Goal: Communication & Community: Answer question/provide support

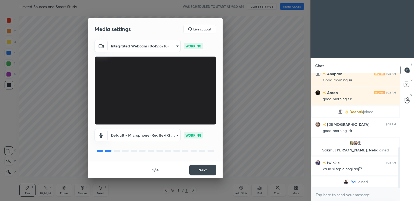
scroll to position [208, 0]
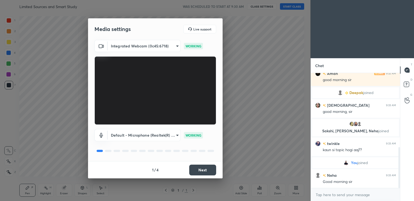
click at [208, 171] on button "Next" at bounding box center [202, 169] width 27 height 11
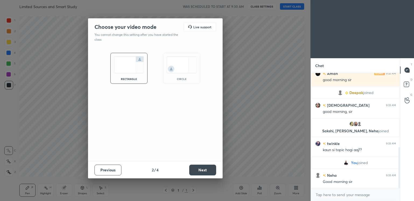
click at [207, 172] on button "Next" at bounding box center [202, 169] width 27 height 11
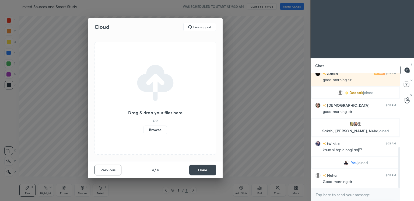
click at [158, 130] on label "Browse" at bounding box center [155, 129] width 24 height 9
click at [143, 130] on input "Browse" at bounding box center [143, 129] width 0 height 9
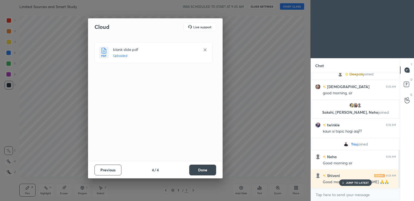
click at [203, 172] on button "Done" at bounding box center [202, 169] width 27 height 11
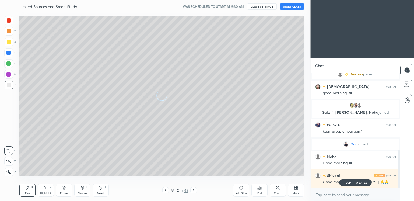
scroll to position [240, 0]
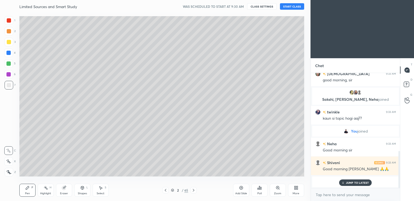
click at [345, 182] on div "JUMP TO LATEST" at bounding box center [355, 182] width 32 height 6
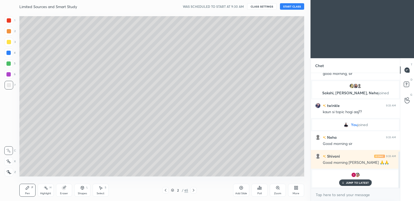
click at [292, 5] on button "START CLASS" at bounding box center [292, 6] width 24 height 6
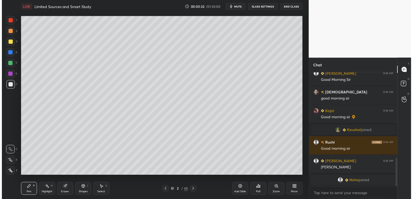
scroll to position [354, 0]
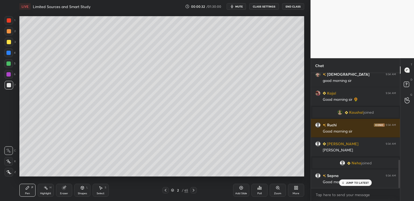
click at [8, 42] on div at bounding box center [9, 42] width 4 height 4
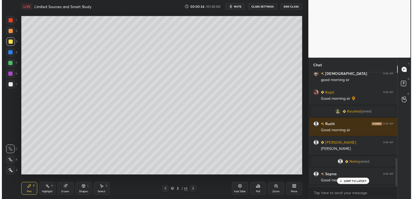
scroll to position [26735, 26611]
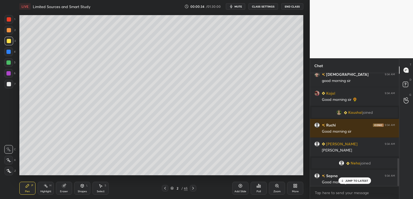
type textarea "x"
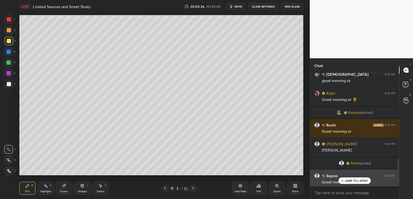
click at [344, 179] on icon at bounding box center [342, 180] width 3 height 3
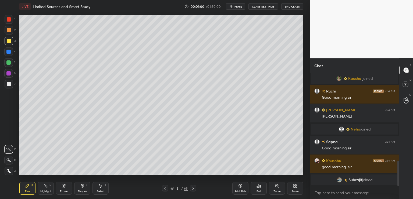
scroll to position [394, 0]
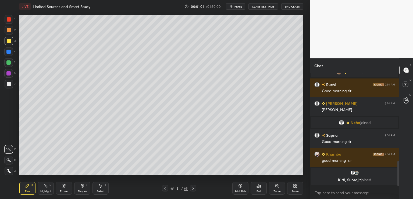
click at [265, 6] on button "CLASS SETTINGS" at bounding box center [264, 6] width 30 height 6
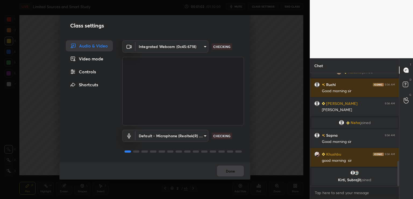
click at [93, 72] on div "Controls" at bounding box center [89, 71] width 47 height 11
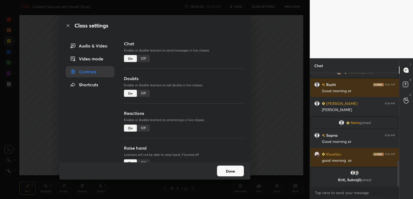
click at [143, 57] on div "Off" at bounding box center [143, 58] width 13 height 7
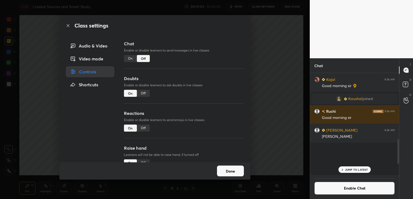
scroll to position [2, 2]
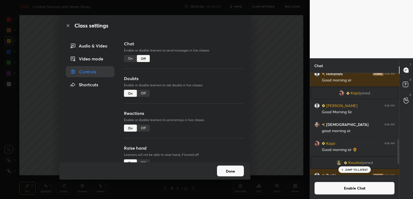
click at [278, 55] on div "Class settings Audio & Video Video mode Controls Shortcuts Chat Enable or disab…" at bounding box center [155, 99] width 310 height 199
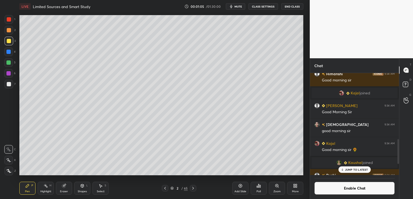
click at [353, 169] on p "JUMP TO LATEST" at bounding box center [356, 169] width 23 height 3
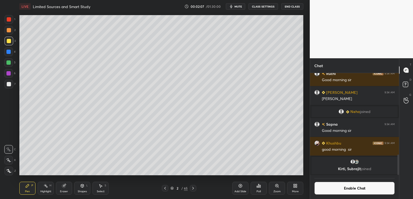
click at [240, 188] on div "Add Slide" at bounding box center [240, 187] width 16 height 13
click at [10, 84] on div at bounding box center [9, 84] width 4 height 4
click at [9, 162] on div at bounding box center [8, 159] width 9 height 9
click at [239, 184] on icon at bounding box center [240, 185] width 4 height 4
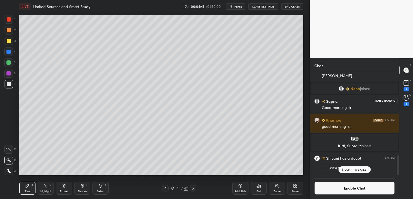
click at [408, 104] on div "1" at bounding box center [406, 104] width 5 height 4
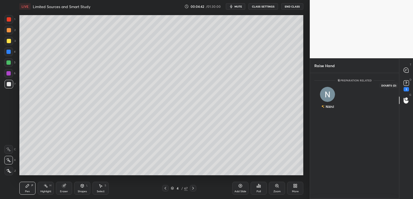
click at [407, 87] on div "1" at bounding box center [406, 89] width 5 height 4
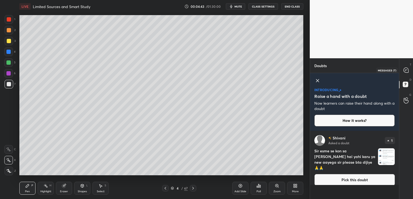
click at [407, 69] on icon at bounding box center [406, 70] width 5 height 5
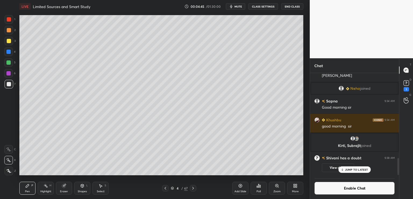
scroll to position [514, 0]
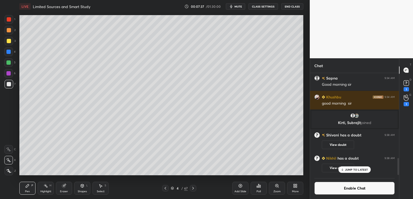
click at [241, 186] on icon at bounding box center [240, 185] width 4 height 4
click at [407, 100] on icon at bounding box center [406, 97] width 5 height 6
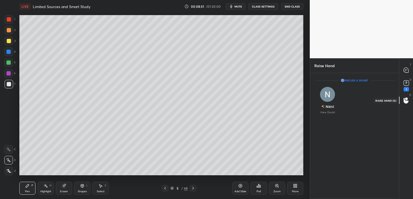
scroll to position [2, 2]
click at [406, 87] on div "1" at bounding box center [406, 89] width 5 height 4
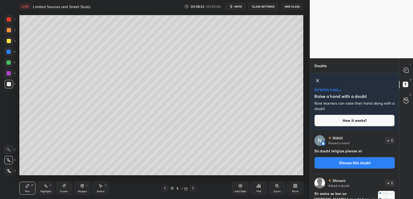
click at [319, 80] on icon at bounding box center [317, 80] width 6 height 6
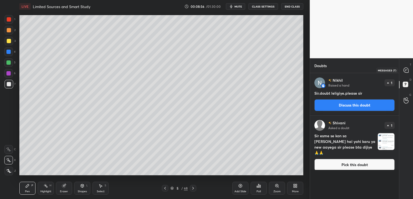
click at [405, 69] on icon at bounding box center [406, 70] width 5 height 5
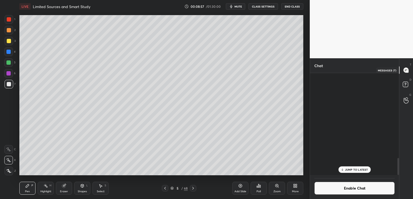
scroll to position [100, 87]
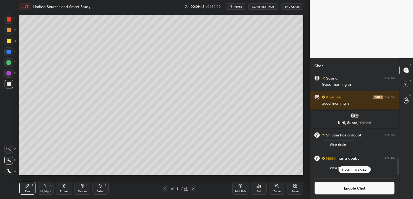
click at [243, 187] on div "Add Slide" at bounding box center [240, 187] width 16 height 13
click at [241, 186] on icon at bounding box center [240, 185] width 4 height 4
click at [164, 187] on icon at bounding box center [165, 188] width 4 height 4
click at [164, 188] on icon at bounding box center [165, 188] width 4 height 4
click at [193, 187] on icon at bounding box center [193, 188] width 4 height 4
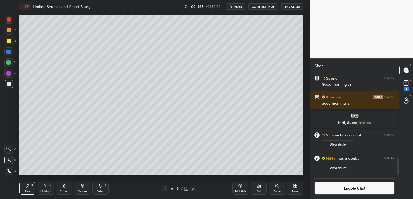
click at [194, 187] on icon at bounding box center [193, 188] width 4 height 4
click at [194, 186] on icon at bounding box center [193, 188] width 4 height 4
click at [9, 41] on div at bounding box center [9, 41] width 4 height 4
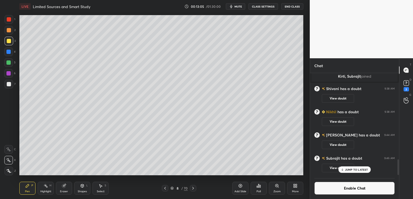
click at [10, 86] on div at bounding box center [9, 84] width 9 height 9
click at [405, 88] on div "2" at bounding box center [406, 89] width 5 height 4
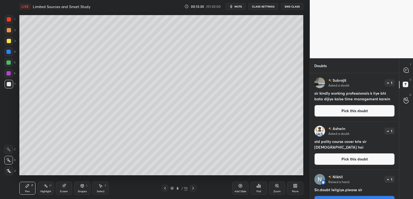
click at [241, 189] on div "Add Slide" at bounding box center [240, 187] width 16 height 13
click at [241, 186] on icon at bounding box center [240, 185] width 4 height 4
click at [309, 129] on div "1 2 3 4 5 6 7 C X Z C X Z E E Erase all H H LIVE Limited Sources and Smart Stud…" at bounding box center [155, 99] width 310 height 199
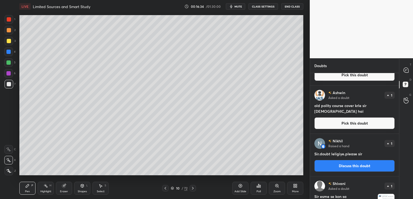
scroll to position [0, 0]
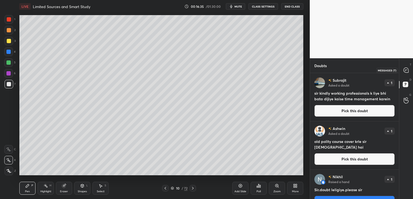
click at [407, 70] on icon at bounding box center [406, 70] width 5 height 5
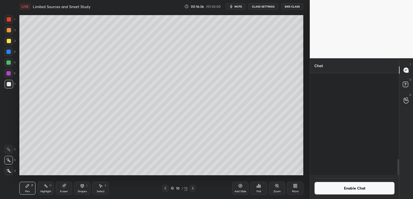
scroll to position [100, 87]
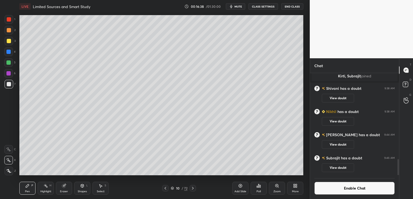
drag, startPoint x: 398, startPoint y: 165, endPoint x: 399, endPoint y: 178, distance: 12.2
click at [400, 180] on div "Chat Khushbu 9:34 AM good morning [PERSON_NAME], Subrajit joined [PERSON_NAME] …" at bounding box center [361, 128] width 103 height 140
click at [241, 187] on icon at bounding box center [240, 185] width 4 height 4
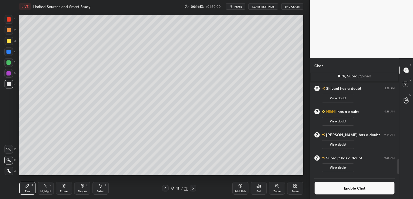
click at [358, 190] on button "Enable Chat" at bounding box center [354, 187] width 80 height 13
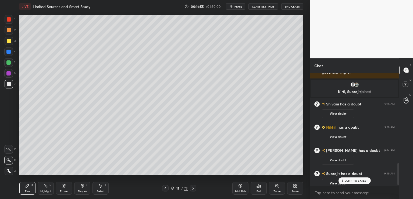
scroll to position [465, 0]
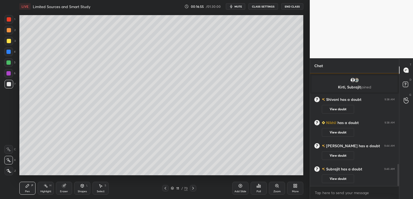
drag, startPoint x: 399, startPoint y: 164, endPoint x: 397, endPoint y: 192, distance: 28.0
click at [399, 194] on div "Sapna 9:34 AM Good morning [PERSON_NAME] 9:34 AM good morning [PERSON_NAME], [P…" at bounding box center [354, 136] width 89 height 126
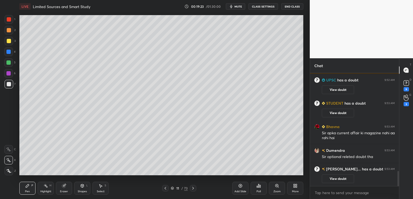
scroll to position [747, 0]
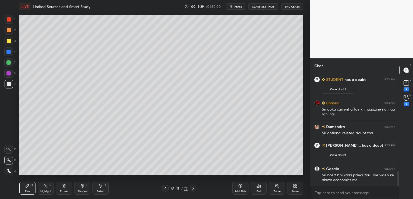
click at [290, 7] on button "End Class" at bounding box center [292, 6] width 22 height 6
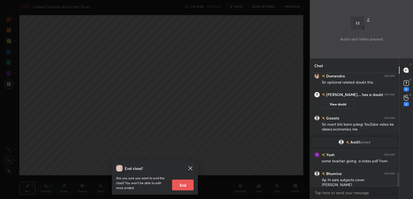
scroll to position [811, 0]
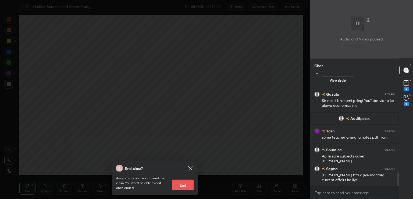
click at [214, 65] on div "End class? Are you sure you want to end the class? You won’t be able to edit on…" at bounding box center [155, 99] width 310 height 199
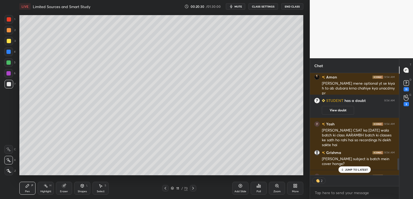
scroll to position [827, 0]
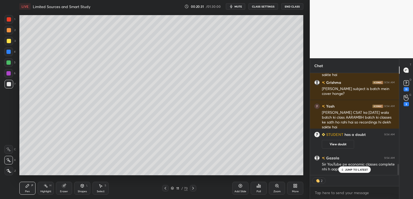
type textarea "x"
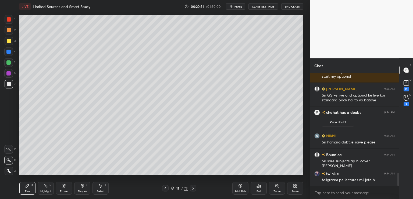
scroll to position [880, 0]
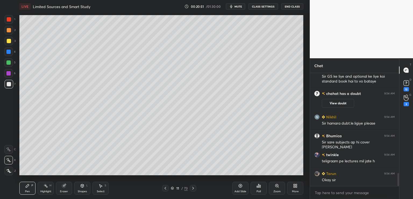
click at [260, 7] on button "CLASS SETTINGS" at bounding box center [264, 6] width 30 height 6
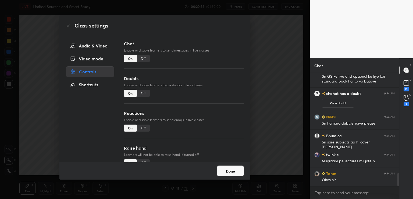
click at [145, 58] on div "Off" at bounding box center [143, 58] width 13 height 7
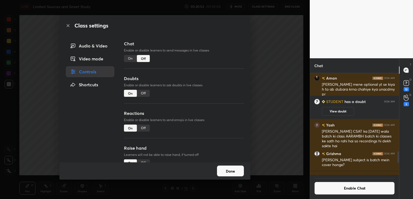
click at [247, 50] on div "Chat Enable or disable learners to send messages in live classes On Off Doubts …" at bounding box center [184, 101] width 133 height 122
click at [233, 164] on div "Done" at bounding box center [154, 170] width 191 height 17
click at [231, 171] on button "Done" at bounding box center [230, 170] width 27 height 11
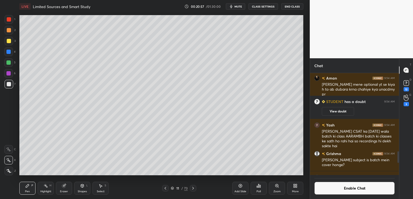
click at [397, 154] on div at bounding box center [397, 124] width 3 height 102
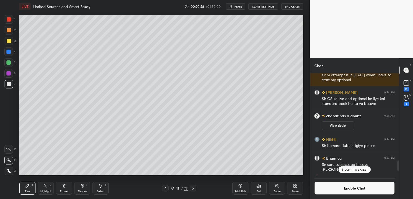
scroll to position [922, 0]
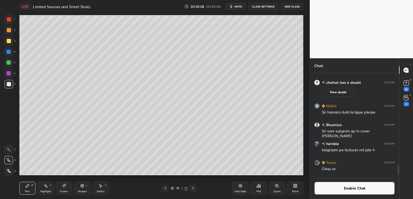
drag, startPoint x: 398, startPoint y: 153, endPoint x: 396, endPoint y: 185, distance: 32.0
click at [396, 185] on div "Himanshi 9:54 AM sir m attempt is in [DATE] when i have to start my optional [P…" at bounding box center [354, 136] width 89 height 126
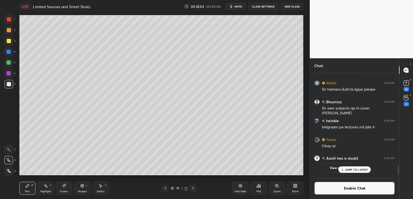
click at [60, 187] on div "Eraser" at bounding box center [64, 187] width 16 height 13
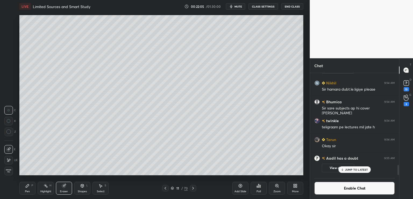
click at [28, 185] on icon at bounding box center [27, 185] width 3 height 3
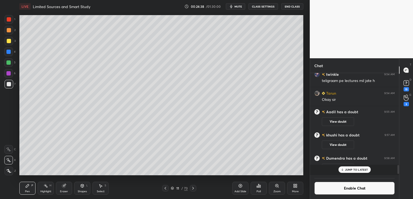
scroll to position [931, 0]
click at [241, 187] on icon at bounding box center [240, 185] width 3 height 3
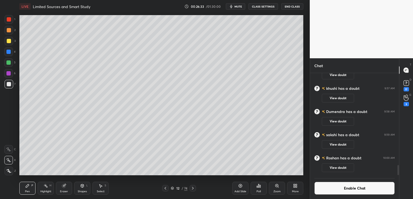
scroll to position [965, 0]
click at [339, 189] on button "Enable Chat" at bounding box center [354, 187] width 80 height 13
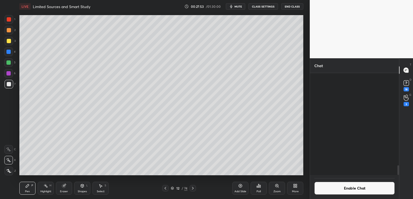
scroll to position [111, 87]
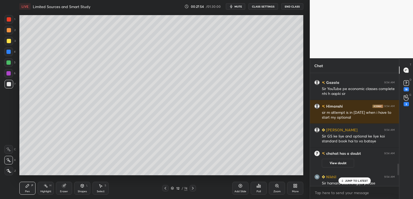
drag, startPoint x: 399, startPoint y: 170, endPoint x: 392, endPoint y: 181, distance: 13.1
click at [398, 184] on div "Chat [PERSON_NAME] joined [PERSON_NAME] has a doubt 9:54 AM View doubt Tarun 9:…" at bounding box center [361, 128] width 103 height 140
click at [359, 178] on div "JUMP TO LATEST" at bounding box center [354, 180] width 32 height 6
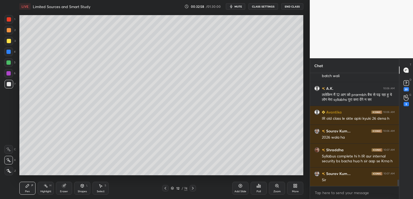
scroll to position [1885, 0]
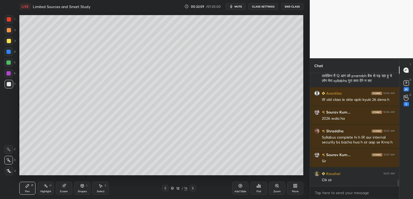
click at [265, 5] on button "CLASS SETTINGS" at bounding box center [264, 6] width 30 height 6
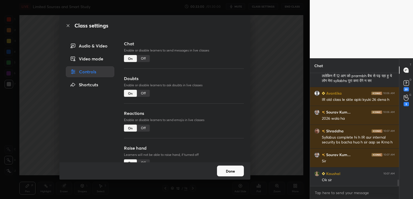
click at [141, 60] on div "Off" at bounding box center [143, 58] width 13 height 7
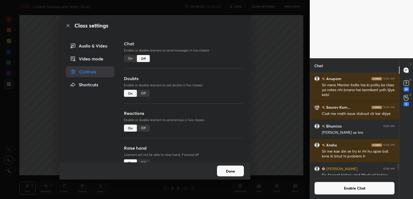
click at [142, 127] on div "Off" at bounding box center [143, 127] width 13 height 7
click at [257, 115] on div "Class settings Audio & Video Video mode Controls Shortcuts Chat Enable or disab…" at bounding box center [155, 99] width 310 height 199
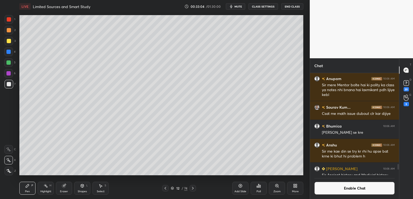
click at [242, 187] on div "Add Slide" at bounding box center [240, 187] width 16 height 13
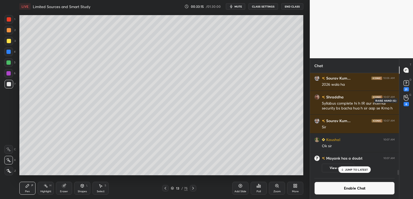
click at [407, 104] on div "6" at bounding box center [406, 104] width 5 height 4
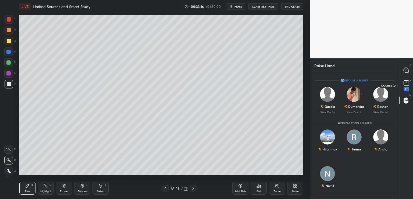
click at [406, 90] on div "21" at bounding box center [406, 89] width 5 height 4
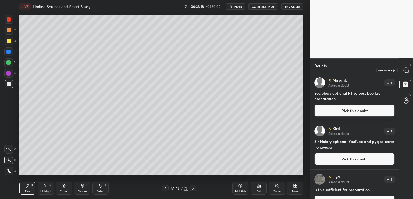
click at [406, 69] on icon at bounding box center [406, 70] width 5 height 5
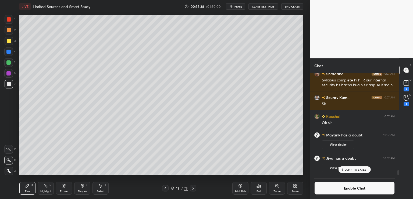
scroll to position [1826, 0]
click at [240, 184] on icon at bounding box center [240, 185] width 4 height 4
click at [408, 102] on div "1" at bounding box center [406, 104] width 5 height 4
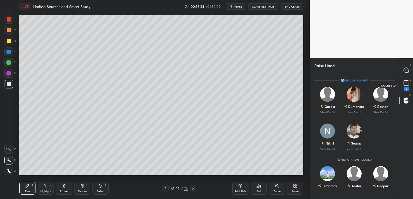
click at [406, 87] on div "2" at bounding box center [406, 89] width 5 height 4
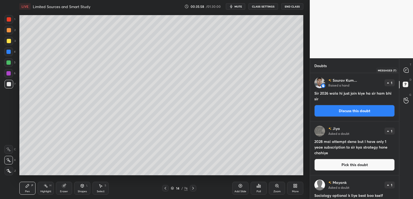
click at [406, 69] on icon at bounding box center [406, 70] width 5 height 5
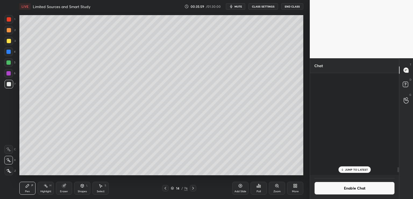
scroll to position [100, 87]
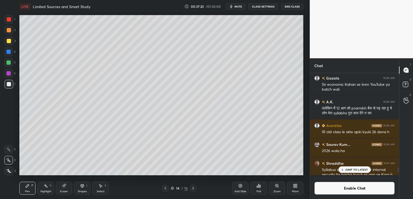
click at [359, 169] on p "JUMP TO LATEST" at bounding box center [356, 169] width 23 height 3
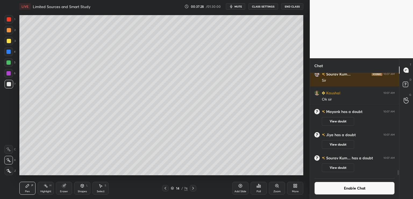
click at [241, 185] on icon at bounding box center [240, 185] width 4 height 4
click at [356, 188] on button "Enable Chat" at bounding box center [354, 187] width 80 height 13
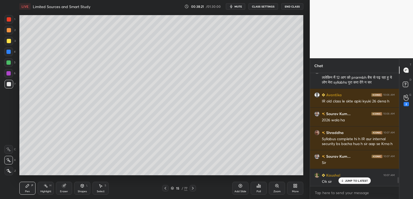
click at [351, 181] on p "JUMP TO LATEST" at bounding box center [356, 180] width 23 height 3
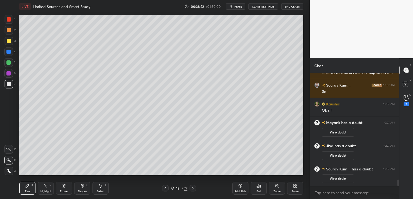
click at [245, 187] on div "Add Slide" at bounding box center [240, 187] width 16 height 13
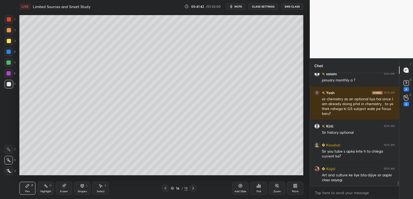
scroll to position [2568, 0]
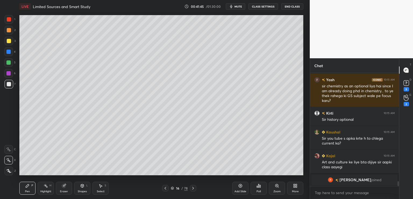
click at [268, 5] on button "CLASS SETTINGS" at bounding box center [264, 6] width 30 height 6
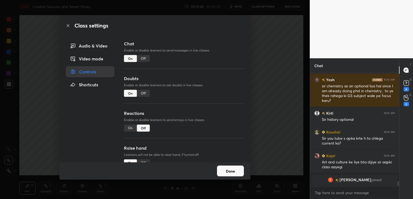
click at [144, 59] on div "Off" at bounding box center [143, 58] width 13 height 7
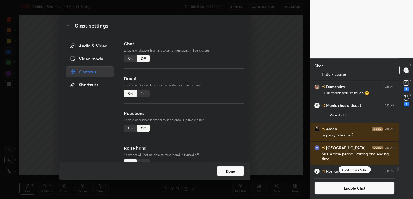
click at [297, 87] on div "Class settings Audio & Video Video mode Controls Shortcuts Chat Enable or disab…" at bounding box center [155, 99] width 310 height 199
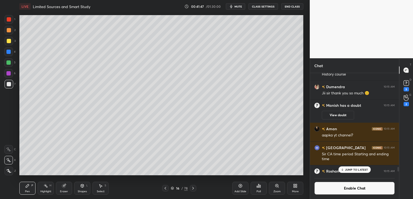
drag, startPoint x: 242, startPoint y: 183, endPoint x: 244, endPoint y: 178, distance: 6.0
click at [242, 183] on icon at bounding box center [240, 185] width 4 height 4
click at [62, 184] on icon at bounding box center [64, 185] width 4 height 4
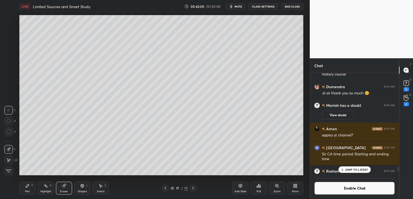
click at [30, 184] on div "Pen P" at bounding box center [27, 187] width 16 height 13
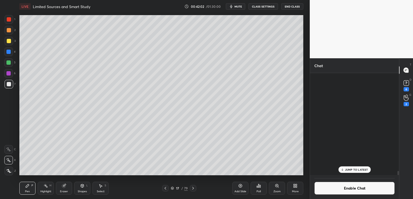
scroll to position [2628, 0]
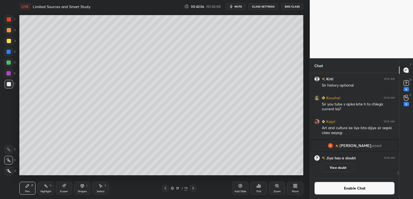
click at [242, 186] on div "Add Slide" at bounding box center [240, 187] width 16 height 13
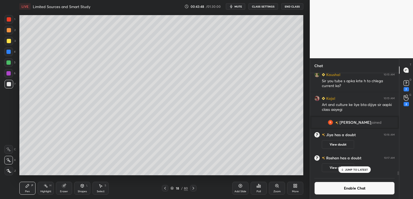
scroll to position [2609, 0]
click at [405, 106] on div "G Raise Hand (G) 2" at bounding box center [406, 100] width 14 height 15
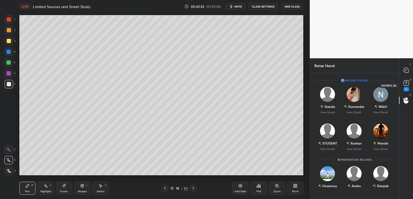
click at [409, 87] on div "7" at bounding box center [406, 89] width 5 height 4
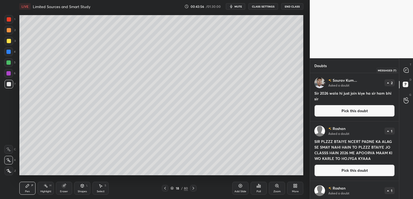
click at [407, 67] on div at bounding box center [406, 70] width 11 height 10
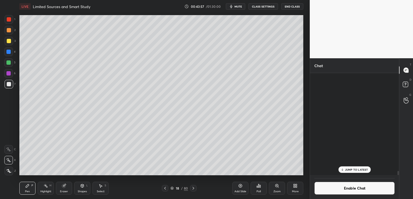
scroll to position [100, 87]
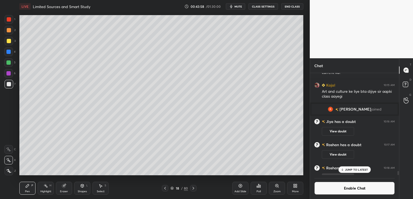
click at [354, 173] on div "View doubt" at bounding box center [358, 175] width 73 height 11
click at [355, 169] on p "JUMP TO LATEST" at bounding box center [356, 169] width 23 height 3
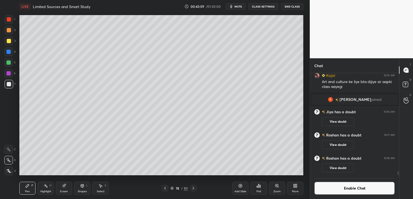
click at [353, 186] on button "Enable Chat" at bounding box center [354, 187] width 80 height 13
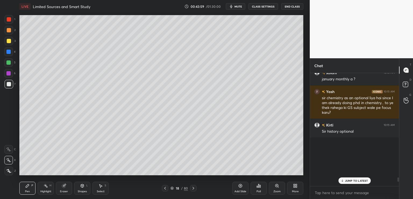
scroll to position [111, 87]
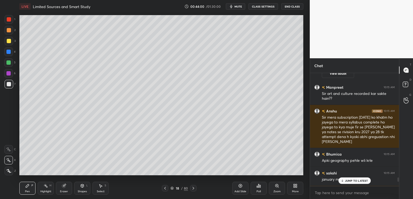
click at [353, 180] on p "JUMP TO LATEST" at bounding box center [356, 180] width 23 height 3
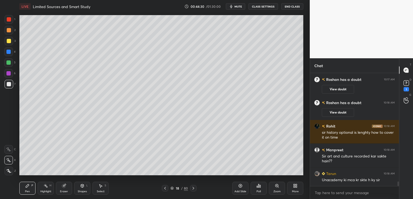
scroll to position [2716, 0]
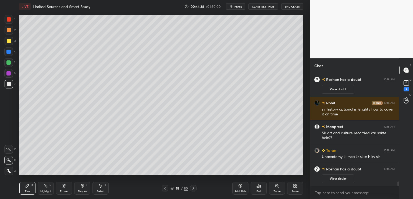
click at [267, 6] on button "CLASS SETTINGS" at bounding box center [264, 6] width 30 height 6
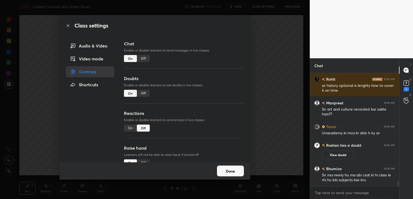
click at [143, 60] on div "Off" at bounding box center [143, 58] width 13 height 7
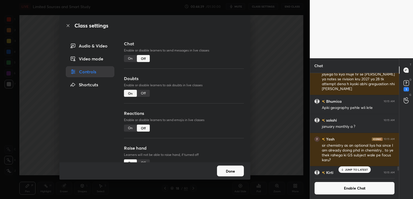
click at [268, 49] on div "Class settings Audio & Video Video mode Controls Shortcuts Chat Enable or disab…" at bounding box center [155, 99] width 310 height 199
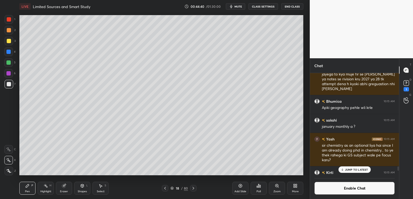
click at [344, 169] on div "JUMP TO LATEST" at bounding box center [354, 169] width 32 height 6
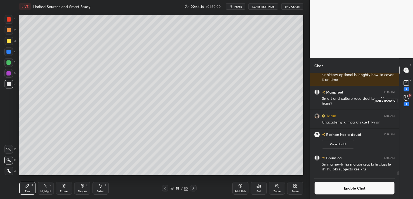
click at [406, 100] on icon at bounding box center [406, 97] width 5 height 6
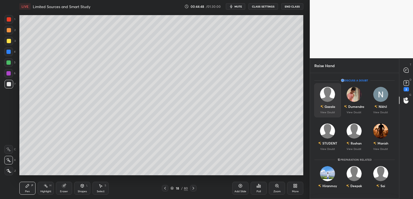
click at [332, 112] on p "View Doubt" at bounding box center [327, 112] width 15 height 3
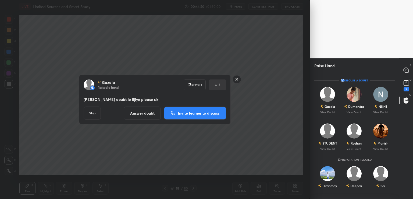
click at [199, 111] on p "Invite learner to discuss" at bounding box center [198, 113] width 41 height 4
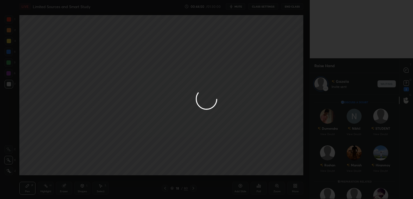
scroll to position [2, 2]
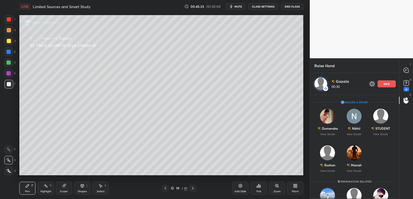
click at [393, 84] on div "end" at bounding box center [387, 83] width 18 height 7
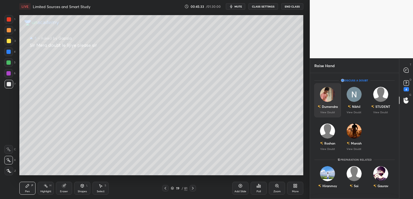
click at [320, 108] on img "grid" at bounding box center [319, 106] width 3 height 3
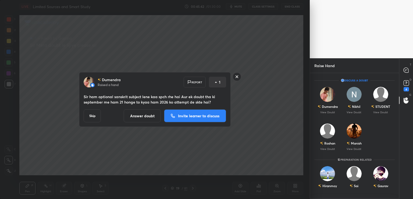
click at [143, 115] on button "Answer doubt" at bounding box center [142, 115] width 37 height 13
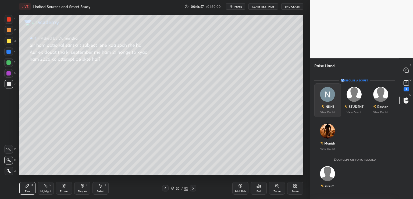
click at [325, 110] on div "Nikhil View Doubt" at bounding box center [327, 100] width 27 height 34
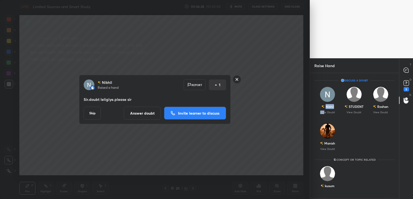
click at [180, 112] on p "Invite learner to discuss" at bounding box center [198, 113] width 41 height 4
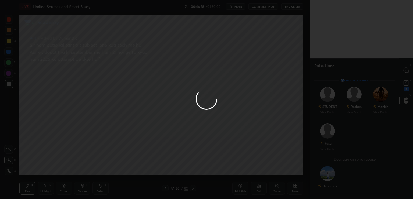
scroll to position [2, 2]
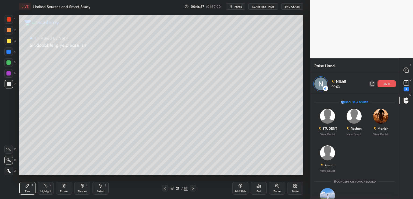
click at [241, 186] on icon at bounding box center [240, 185] width 4 height 4
click at [389, 85] on div "end" at bounding box center [387, 83] width 18 height 7
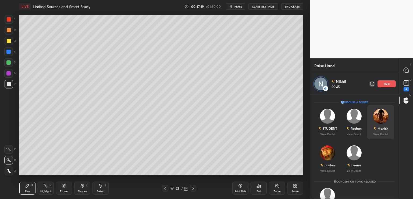
scroll to position [124, 87]
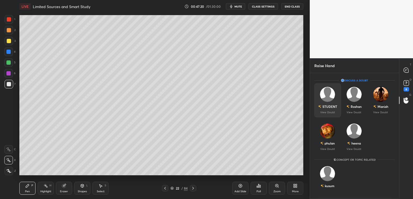
click at [331, 109] on div "STUDENT" at bounding box center [327, 106] width 19 height 9
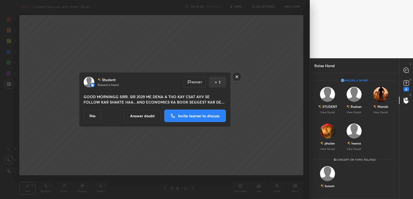
click at [140, 116] on button "Answer doubt" at bounding box center [142, 115] width 37 height 13
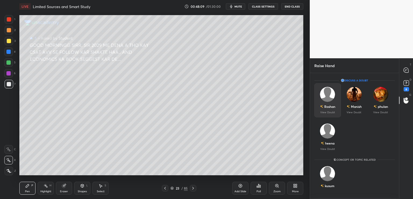
click at [331, 106] on div "Roshan" at bounding box center [329, 106] width 11 height 5
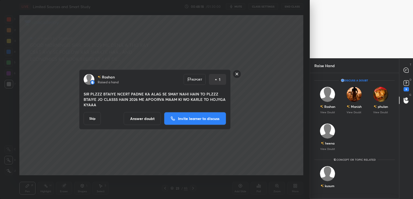
click at [142, 119] on button "Answer doubt" at bounding box center [142, 118] width 37 height 13
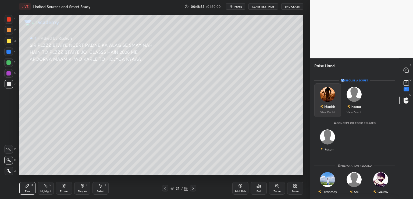
click at [331, 108] on div "Manish" at bounding box center [329, 106] width 11 height 5
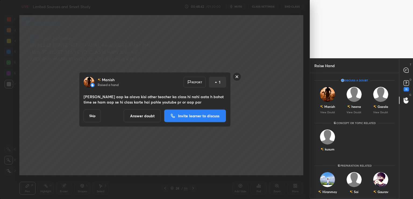
click at [188, 116] on p "Invite learner to discuss" at bounding box center [198, 116] width 41 height 4
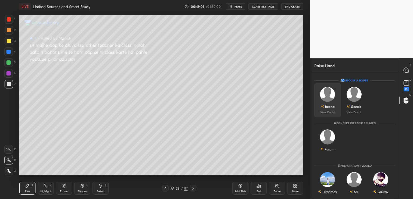
click at [329, 109] on div "heena" at bounding box center [328, 106] width 14 height 9
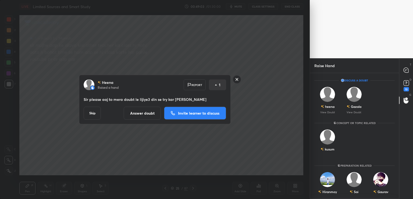
click at [195, 112] on p "Invite learner to discuss" at bounding box center [198, 113] width 41 height 4
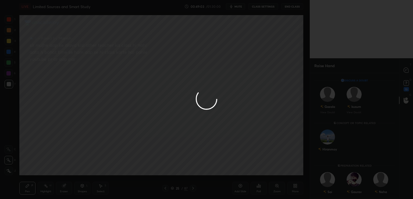
scroll to position [2, 2]
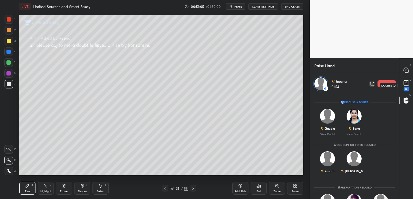
click at [407, 88] on div "18" at bounding box center [406, 89] width 5 height 4
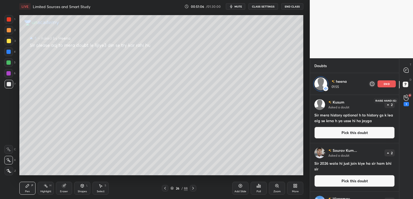
click at [406, 103] on div "1" at bounding box center [406, 104] width 5 height 4
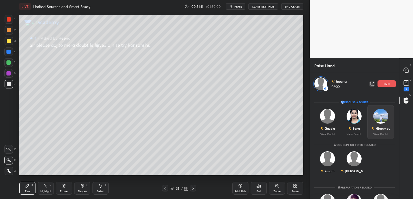
click at [388, 86] on div "end" at bounding box center [387, 83] width 18 height 7
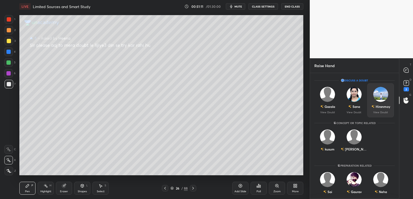
scroll to position [124, 87]
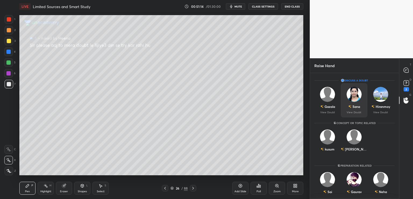
click at [357, 111] on p "View Doubt" at bounding box center [354, 112] width 15 height 3
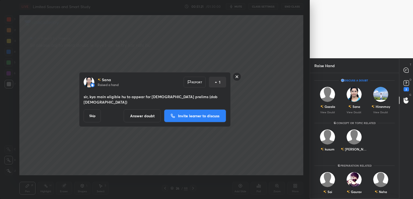
click at [184, 114] on p "Invite learner to discuss" at bounding box center [198, 116] width 41 height 4
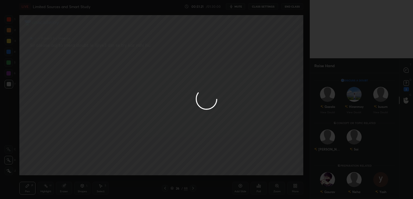
scroll to position [2, 2]
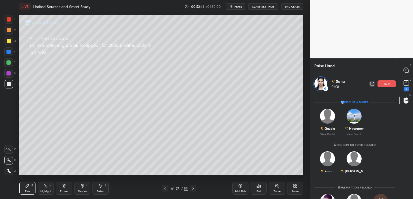
click at [389, 85] on div "end" at bounding box center [387, 83] width 18 height 7
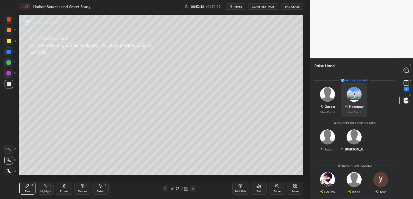
click at [355, 111] on p "View Doubt" at bounding box center [354, 112] width 15 height 3
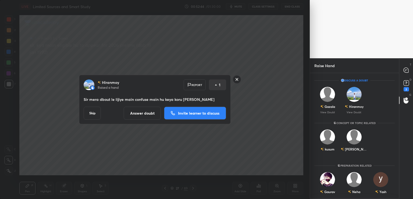
click at [193, 113] on p "Invite learner to discuss" at bounding box center [198, 113] width 41 height 4
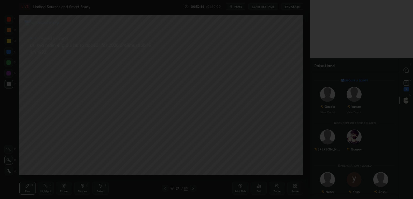
scroll to position [2, 2]
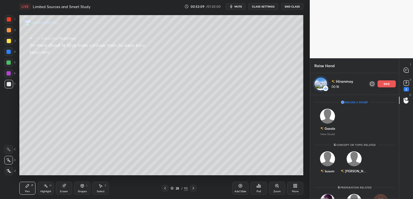
click at [240, 187] on icon at bounding box center [240, 185] width 4 height 4
click at [391, 85] on div "end" at bounding box center [387, 83] width 18 height 7
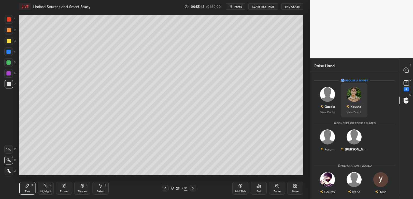
click at [354, 113] on p "View Doubt" at bounding box center [354, 112] width 15 height 3
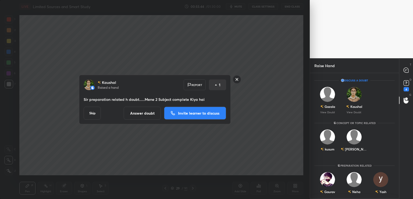
click at [196, 114] on p "Invite learner to discuss" at bounding box center [198, 113] width 41 height 4
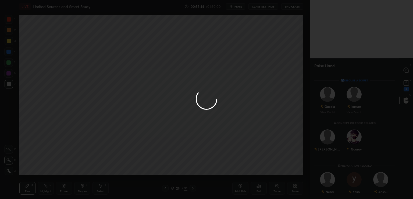
scroll to position [2, 2]
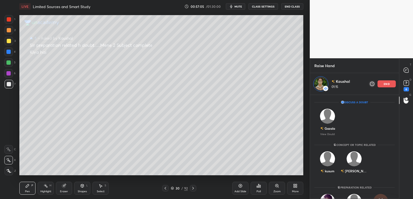
click at [391, 85] on div "end" at bounding box center [387, 83] width 18 height 7
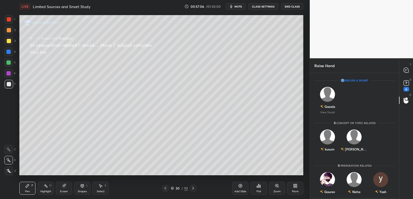
scroll to position [124, 87]
click at [352, 144] on div "[PERSON_NAME]" at bounding box center [354, 148] width 27 height 9
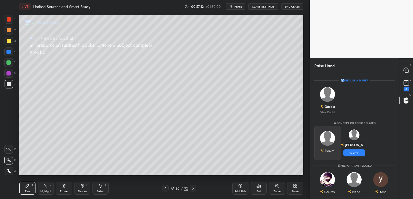
click at [332, 152] on div "kusum" at bounding box center [327, 143] width 27 height 34
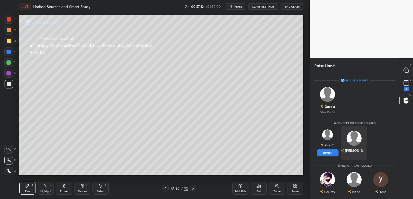
click at [327, 153] on button "INVITE" at bounding box center [328, 152] width 22 height 7
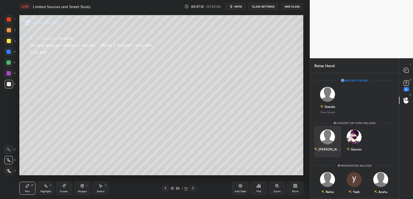
scroll to position [2, 2]
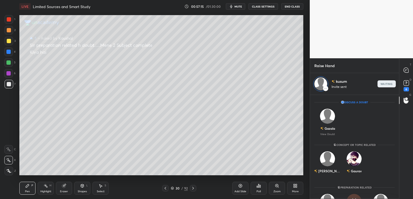
click at [241, 187] on icon at bounding box center [240, 185] width 4 height 4
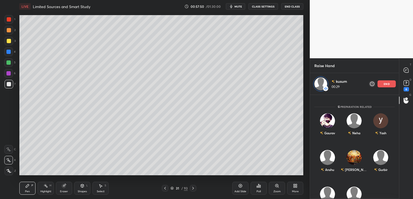
scroll to position [82, 0]
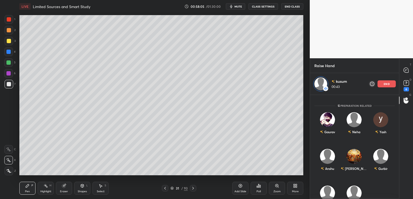
click at [391, 85] on div "end" at bounding box center [387, 83] width 18 height 7
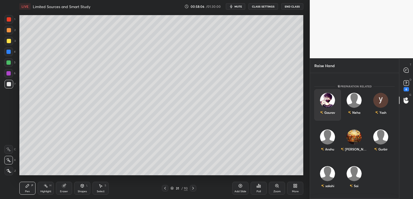
click at [330, 113] on div "Gaurav" at bounding box center [327, 104] width 27 height 31
click at [328, 116] on button "INVITE" at bounding box center [328, 115] width 22 height 7
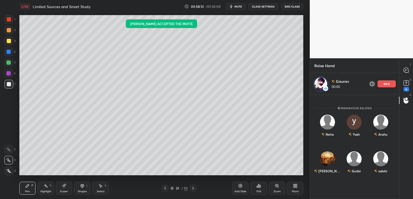
scroll to position [0, 0]
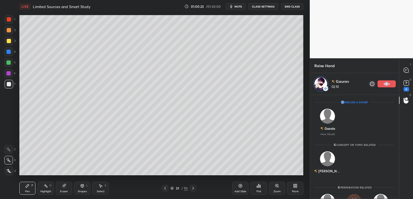
click at [387, 83] on p "end" at bounding box center [387, 83] width 6 height 3
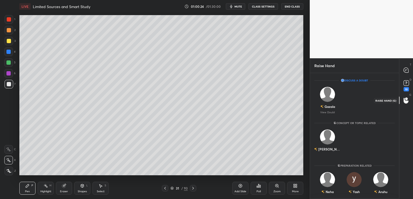
click at [408, 96] on div at bounding box center [406, 100] width 11 height 10
click at [407, 102] on icon at bounding box center [406, 101] width 5 height 6
click at [331, 143] on div "[PERSON_NAME]" at bounding box center [327, 141] width 27 height 31
click at [398, 121] on div "Raise Hand Enable Chat Sourav Kum... Asked a doubt 1 Sir optional ke liye ache …" at bounding box center [361, 128] width 103 height 140
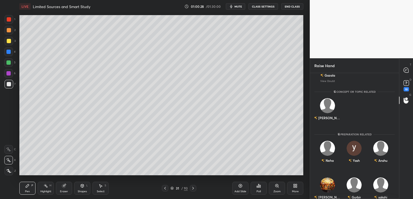
scroll to position [46, 0]
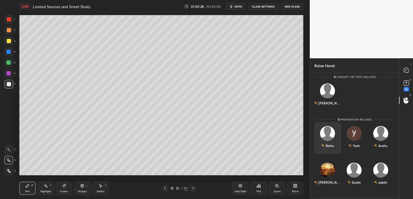
click at [333, 141] on div "Neha" at bounding box center [327, 137] width 27 height 31
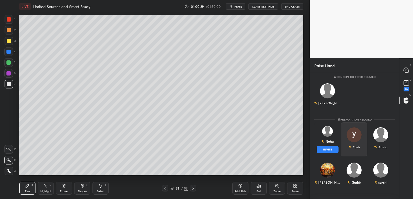
click at [329, 148] on button "INVITE" at bounding box center [328, 149] width 22 height 7
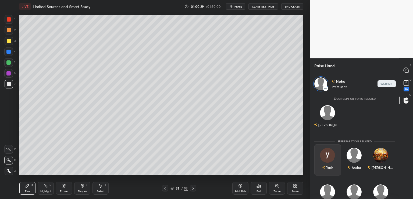
scroll to position [2, 2]
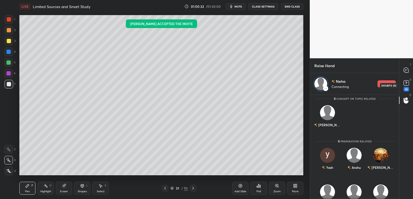
click at [407, 87] on div "10" at bounding box center [406, 89] width 5 height 4
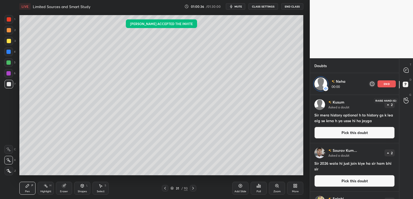
click at [407, 101] on icon at bounding box center [406, 100] width 5 height 6
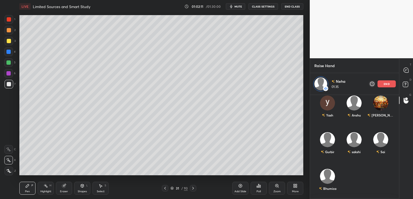
scroll to position [101, 0]
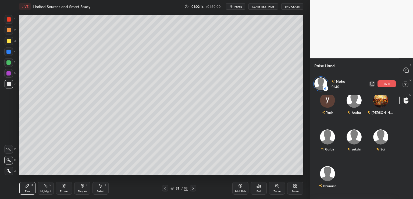
drag, startPoint x: 399, startPoint y: 151, endPoint x: 399, endPoint y: 143, distance: 8.9
click at [401, 132] on div "T Messages (T) D Doubts (D) G Raise Hand (G)" at bounding box center [406, 128] width 14 height 140
drag, startPoint x: 399, startPoint y: 160, endPoint x: 398, endPoint y: 154, distance: 5.8
click at [398, 154] on div "Raise Hand Neha 01:45 end Enable Chat Sourav Kum... Asked a doubt 1 Sir optiona…" at bounding box center [361, 128] width 103 height 140
click at [387, 84] on p "end" at bounding box center [387, 83] width 6 height 3
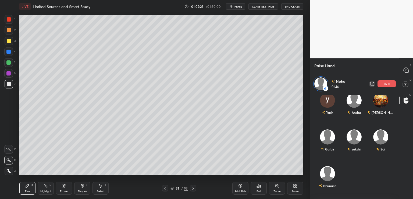
scroll to position [79, 0]
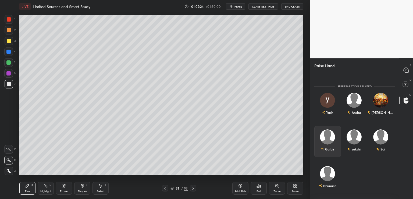
click at [329, 148] on div "Gurbir" at bounding box center [327, 148] width 13 height 9
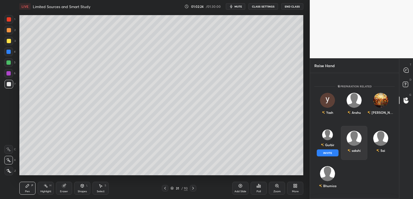
click at [327, 151] on button "INVITE" at bounding box center [328, 152] width 22 height 7
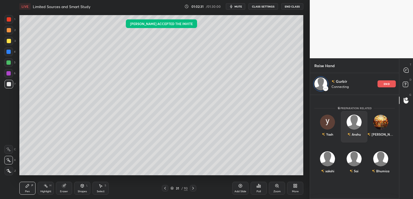
scroll to position [0, 0]
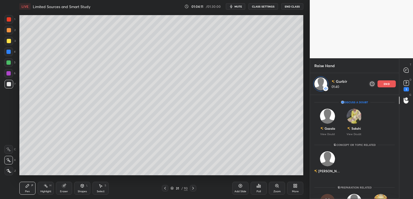
click at [385, 83] on p "end" at bounding box center [387, 83] width 6 height 3
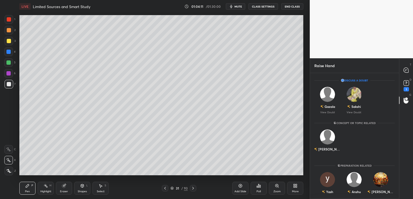
scroll to position [124, 87]
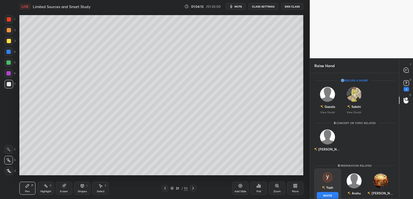
click at [327, 184] on div "[DEMOGRAPHIC_DATA] INVITE" at bounding box center [327, 185] width 27 height 34
click at [327, 196] on button "INVITE" at bounding box center [328, 195] width 22 height 7
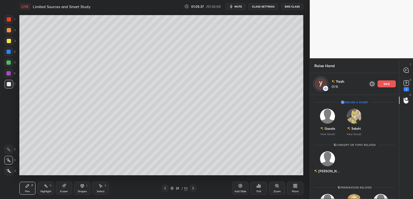
click at [237, 190] on div "Add Slide" at bounding box center [241, 191] width 12 height 3
click at [387, 83] on p "end" at bounding box center [387, 83] width 6 height 3
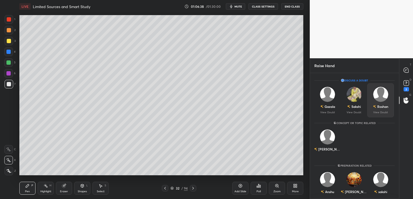
scroll to position [124, 87]
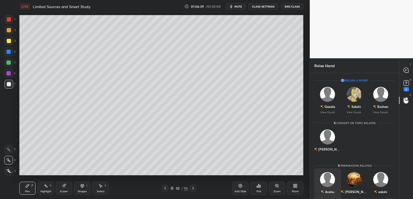
click at [329, 184] on div "Anshu" at bounding box center [327, 183] width 27 height 31
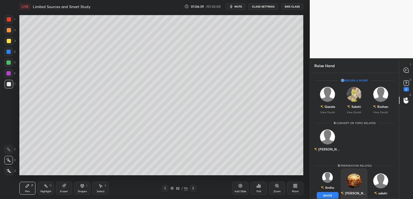
click at [328, 194] on button "INVITE" at bounding box center [328, 195] width 22 height 7
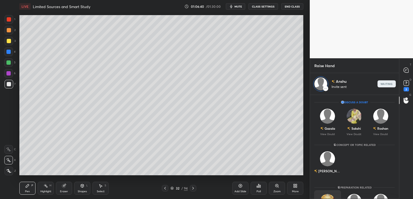
scroll to position [2, 2]
click at [242, 186] on icon at bounding box center [240, 185] width 4 height 4
click at [8, 41] on div at bounding box center [9, 41] width 4 height 4
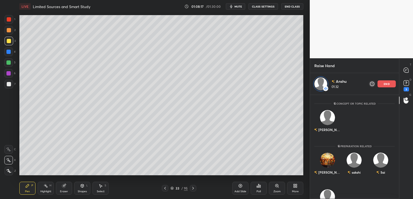
scroll to position [64, 0]
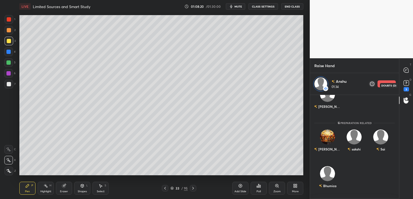
click at [405, 89] on div "3" at bounding box center [406, 89] width 5 height 4
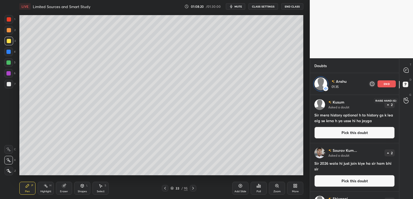
click at [405, 101] on icon at bounding box center [406, 100] width 5 height 6
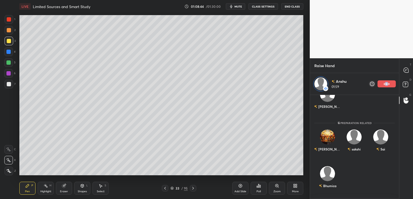
click at [386, 84] on p "end" at bounding box center [387, 83] width 6 height 3
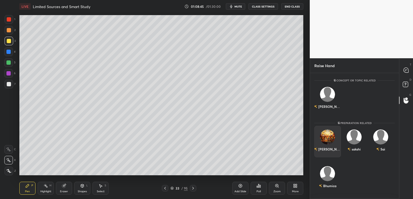
drag, startPoint x: 329, startPoint y: 139, endPoint x: 328, endPoint y: 144, distance: 5.0
click at [329, 139] on img "grid" at bounding box center [327, 136] width 15 height 15
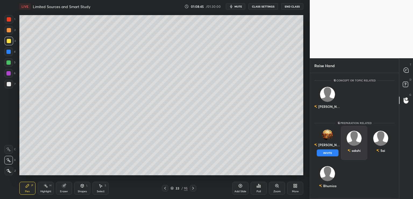
click at [330, 155] on button "INVITE" at bounding box center [328, 152] width 22 height 7
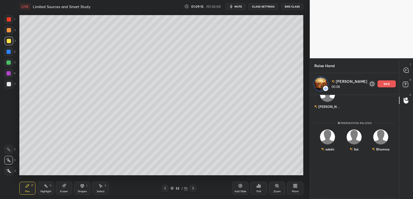
scroll to position [124, 87]
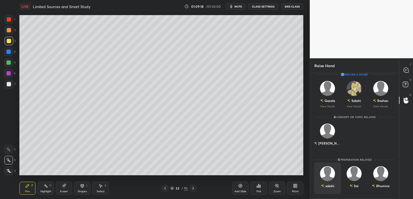
drag, startPoint x: 331, startPoint y: 180, endPoint x: 331, endPoint y: 183, distance: 3.5
click at [331, 180] on div "sakshi" at bounding box center [327, 177] width 27 height 31
click at [329, 189] on button "INVITE" at bounding box center [328, 189] width 22 height 7
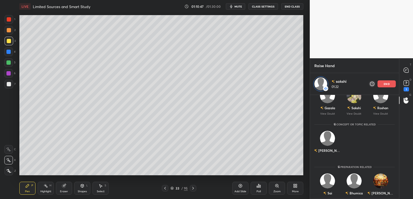
scroll to position [28, 0]
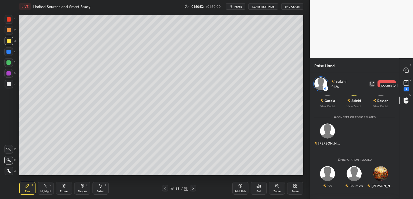
click at [405, 88] on div "1" at bounding box center [406, 89] width 5 height 4
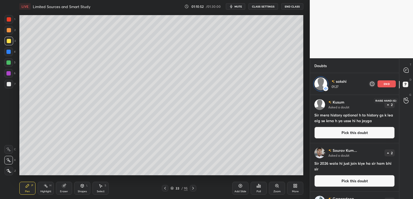
click at [406, 100] on icon at bounding box center [406, 100] width 5 height 6
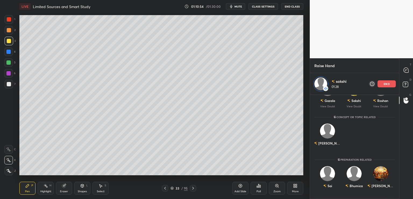
click at [399, 148] on div "T Messages (T) D Doubts (D) G Raise Hand (G)" at bounding box center [406, 128] width 14 height 140
click at [387, 83] on p "end" at bounding box center [387, 83] width 6 height 3
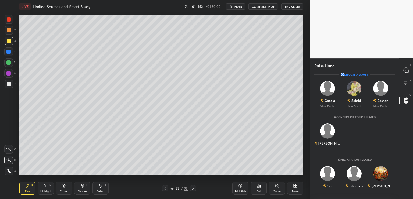
scroll to position [6, 0]
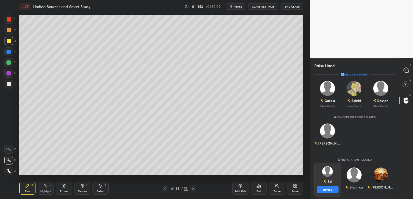
click at [330, 178] on div "Sai INVITE" at bounding box center [327, 179] width 27 height 34
click at [327, 190] on button "INVITE" at bounding box center [328, 189] width 22 height 7
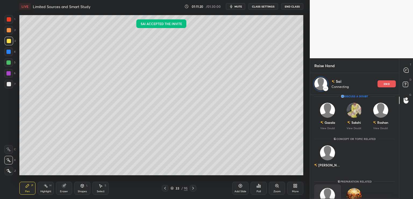
scroll to position [0, 0]
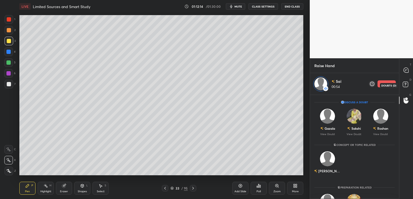
click at [406, 83] on icon at bounding box center [407, 85] width 10 height 10
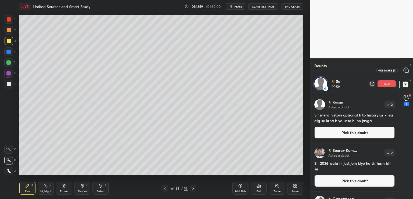
click at [408, 68] on icon at bounding box center [406, 70] width 5 height 5
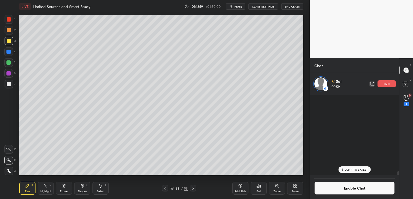
scroll to position [79, 87]
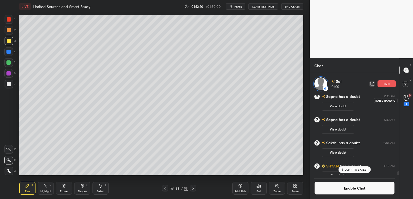
click at [408, 97] on icon at bounding box center [406, 97] width 5 height 6
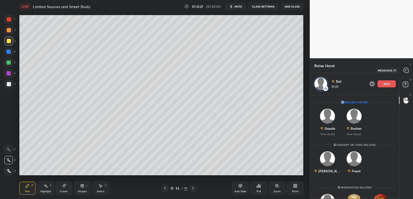
click at [406, 67] on div at bounding box center [406, 70] width 11 height 10
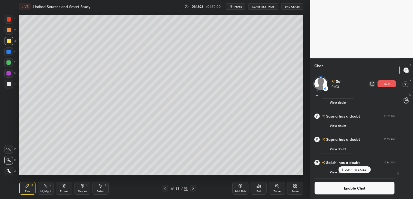
click at [360, 170] on p "JUMP TO LATEST" at bounding box center [356, 169] width 23 height 3
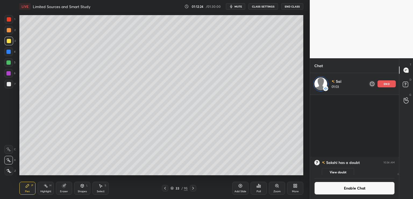
scroll to position [3303, 0]
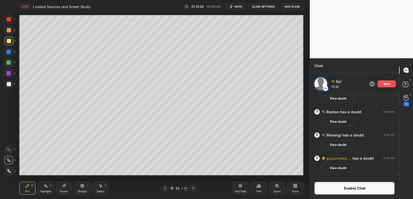
drag, startPoint x: 388, startPoint y: 85, endPoint x: 393, endPoint y: 91, distance: 7.6
click at [387, 85] on div "end" at bounding box center [387, 83] width 18 height 7
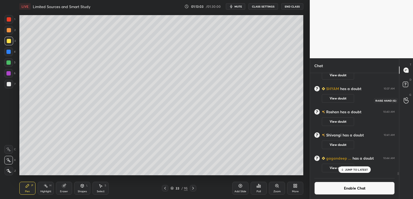
click at [406, 99] on icon at bounding box center [406, 100] width 5 height 6
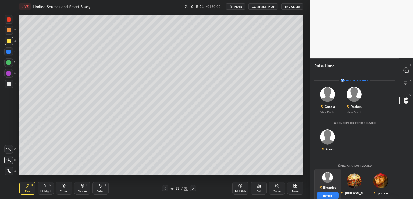
click at [332, 186] on div "Bhumica INVITE" at bounding box center [327, 185] width 27 height 34
click at [327, 195] on button "INVITE" at bounding box center [328, 195] width 22 height 7
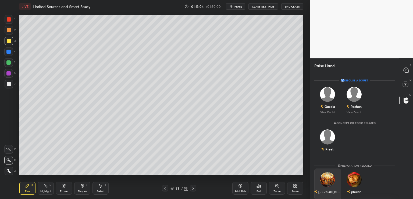
scroll to position [2, 2]
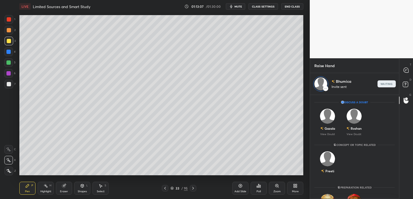
click at [238, 187] on div "Add Slide" at bounding box center [240, 187] width 16 height 13
drag, startPoint x: 383, startPoint y: 83, endPoint x: 382, endPoint y: 93, distance: 10.6
click at [382, 93] on div "Bhumica 00:49 end" at bounding box center [354, 84] width 89 height 22
click at [392, 85] on div "Bhumica 01:00 end" at bounding box center [354, 84] width 89 height 22
click at [388, 85] on div "end" at bounding box center [387, 83] width 18 height 7
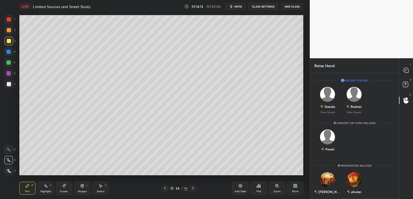
scroll to position [6, 0]
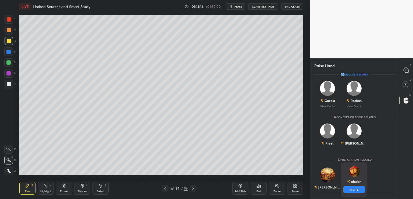
click at [355, 182] on div "phulan" at bounding box center [356, 181] width 10 height 5
click at [354, 189] on button "INVITE" at bounding box center [355, 189] width 22 height 7
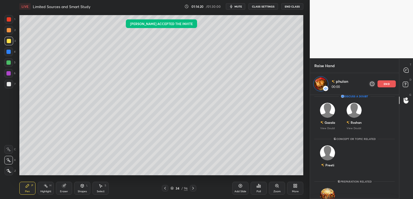
scroll to position [0, 0]
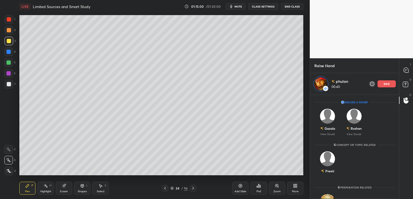
click at [387, 83] on p "end" at bounding box center [387, 83] width 6 height 3
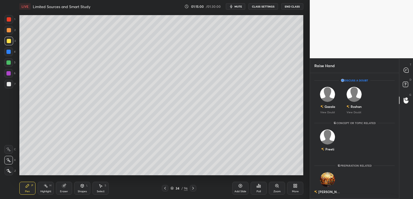
scroll to position [124, 87]
click at [353, 143] on div "[PERSON_NAME]" at bounding box center [354, 141] width 27 height 31
click at [353, 154] on button "INVITE" at bounding box center [355, 152] width 22 height 7
click at [355, 105] on div "Roshan" at bounding box center [356, 106] width 11 height 5
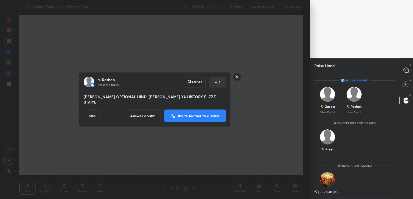
click at [150, 113] on button "Answer doubt" at bounding box center [142, 115] width 37 height 13
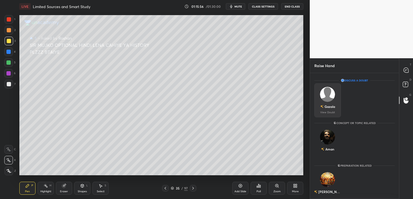
click at [331, 111] on p "View Doubt" at bounding box center [327, 112] width 15 height 3
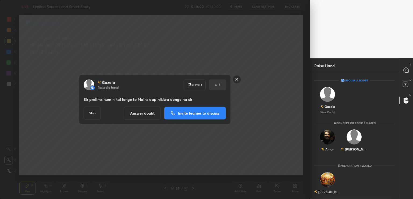
click at [146, 114] on button "Answer doubt" at bounding box center [142, 113] width 37 height 13
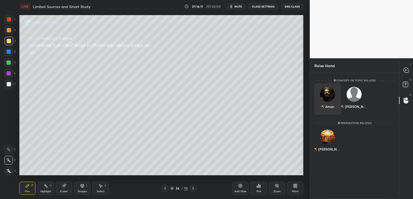
click at [328, 108] on div "Aman" at bounding box center [327, 98] width 27 height 31
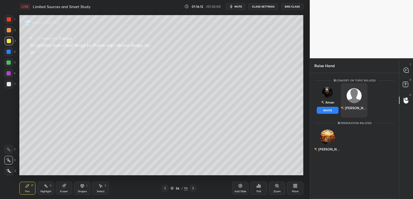
click at [323, 110] on button "INVITE" at bounding box center [328, 110] width 22 height 7
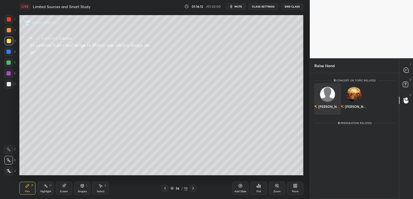
scroll to position [2, 2]
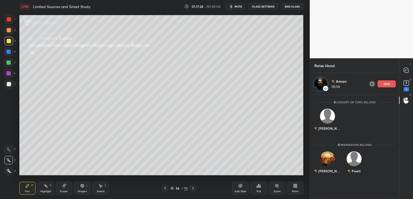
click at [386, 82] on p "end" at bounding box center [387, 83] width 6 height 3
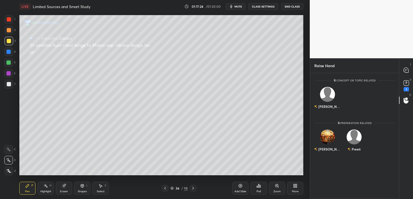
scroll to position [124, 87]
click at [326, 112] on div "[PERSON_NAME]" at bounding box center [327, 98] width 27 height 31
click at [355, 146] on div "Preeti" at bounding box center [354, 148] width 13 height 9
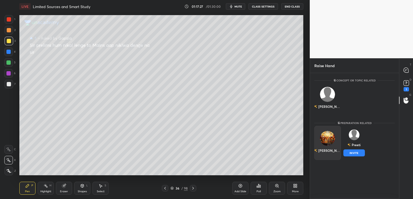
click at [330, 149] on div "[PERSON_NAME]" at bounding box center [327, 143] width 27 height 34
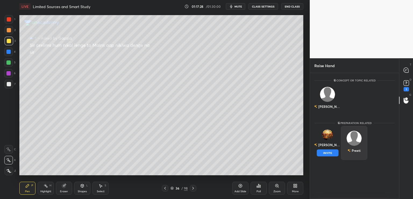
click at [328, 153] on button "INVITE" at bounding box center [328, 152] width 22 height 7
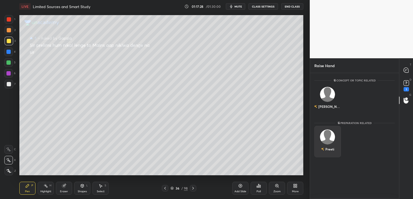
scroll to position [2, 2]
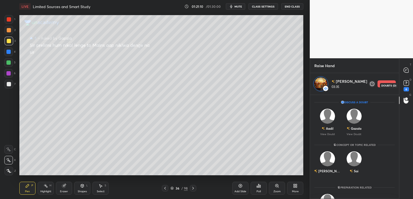
click at [405, 85] on rect at bounding box center [406, 82] width 5 height 5
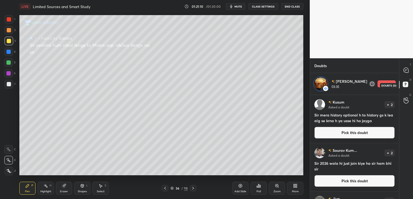
scroll to position [102, 87]
click at [241, 184] on icon at bounding box center [240, 185] width 4 height 4
click at [405, 99] on icon at bounding box center [406, 100] width 5 height 6
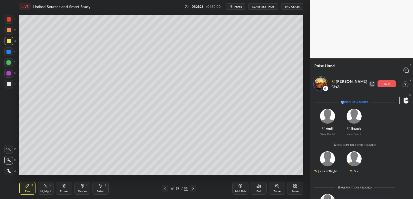
click at [164, 189] on icon at bounding box center [165, 188] width 4 height 4
click at [242, 183] on div "Add Slide" at bounding box center [240, 187] width 16 height 13
click at [407, 85] on rect at bounding box center [406, 82] width 5 height 5
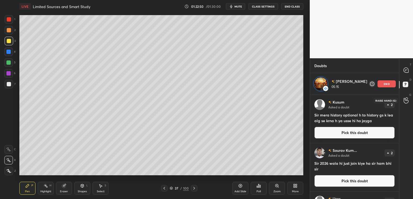
click at [405, 104] on div at bounding box center [406, 100] width 11 height 10
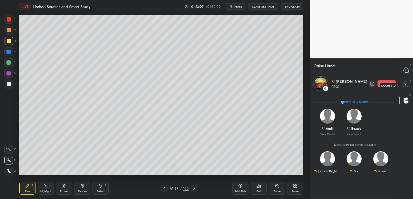
click at [406, 85] on rect at bounding box center [405, 84] width 5 height 5
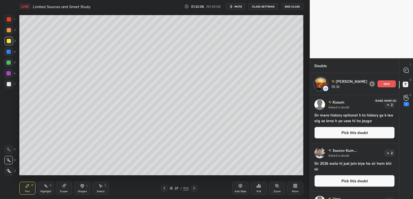
click at [407, 104] on div "1" at bounding box center [406, 104] width 5 height 4
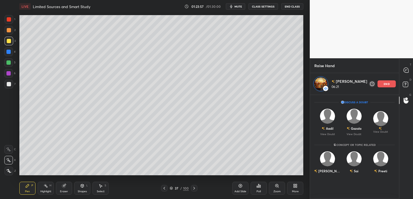
click at [239, 187] on div "Add Slide" at bounding box center [240, 187] width 16 height 13
click at [391, 85] on div "end" at bounding box center [387, 83] width 18 height 7
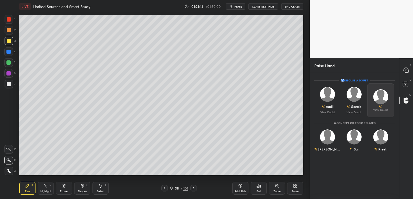
scroll to position [124, 87]
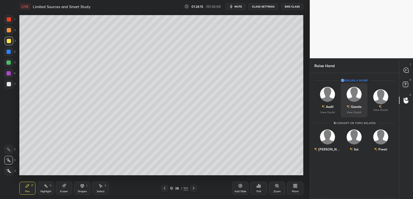
click at [358, 110] on div "Gazala View Doubt" at bounding box center [354, 100] width 27 height 34
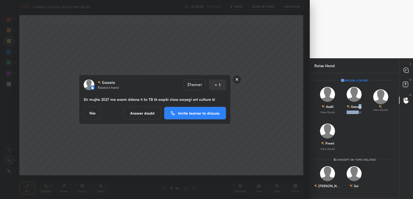
click at [142, 112] on button "Answer doubt" at bounding box center [142, 113] width 37 height 13
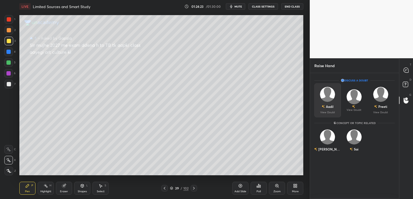
click at [331, 109] on div "Aadil View Doubt" at bounding box center [327, 100] width 27 height 34
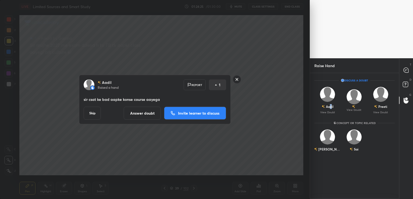
click at [142, 114] on button "Answer doubt" at bounding box center [142, 113] width 37 height 13
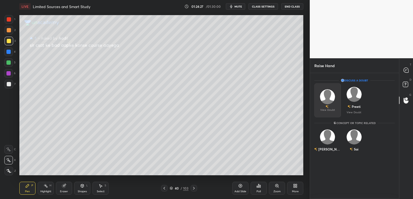
click at [328, 112] on div "View Doubt" at bounding box center [327, 100] width 27 height 34
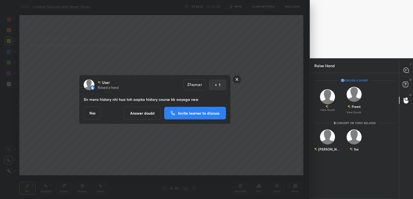
click at [142, 110] on button "Answer doubt" at bounding box center [142, 113] width 37 height 13
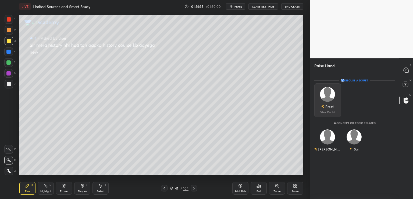
click at [329, 109] on div "Preeti" at bounding box center [327, 106] width 13 height 9
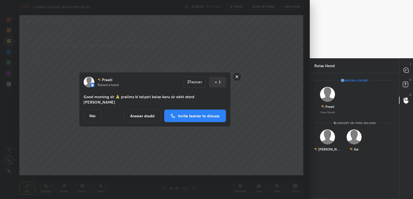
click at [143, 114] on button "Answer doubt" at bounding box center [142, 115] width 37 height 13
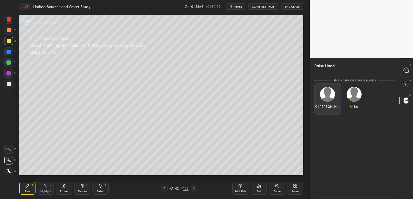
click at [331, 106] on div "[PERSON_NAME]" at bounding box center [327, 98] width 27 height 31
click at [321, 111] on button "INVITE" at bounding box center [328, 110] width 22 height 7
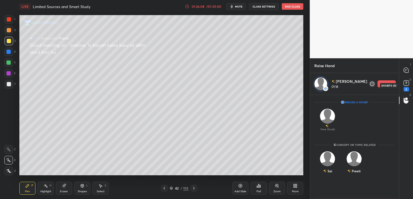
click at [408, 89] on div "2" at bounding box center [406, 89] width 5 height 4
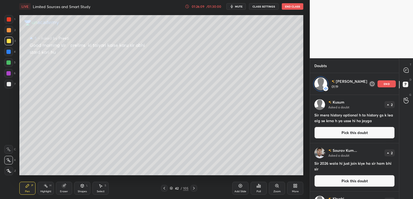
click at [405, 101] on icon at bounding box center [406, 100] width 5 height 6
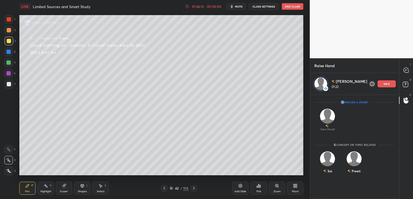
click at [389, 85] on div "end" at bounding box center [387, 83] width 18 height 7
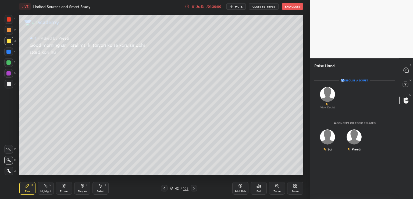
scroll to position [124, 87]
click at [331, 141] on div "Sai" at bounding box center [327, 141] width 27 height 31
click at [331, 150] on button "INVITE" at bounding box center [328, 152] width 22 height 7
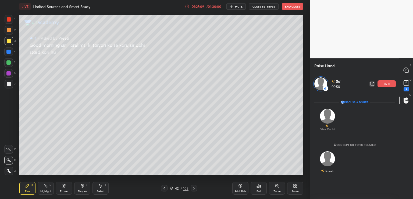
click at [385, 83] on p "end" at bounding box center [387, 83] width 6 height 3
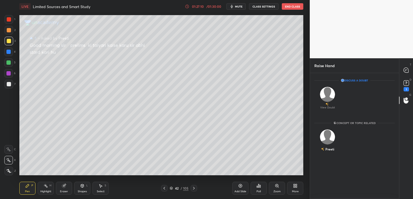
scroll to position [124, 87]
click at [329, 107] on p "View Doubt" at bounding box center [327, 107] width 15 height 3
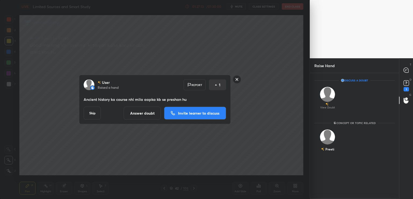
click at [143, 112] on button "Answer doubt" at bounding box center [142, 113] width 37 height 13
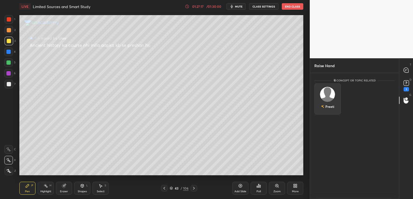
click at [330, 105] on div "Preeti" at bounding box center [327, 106] width 13 height 9
click at [330, 109] on button "INVITE" at bounding box center [328, 110] width 22 height 7
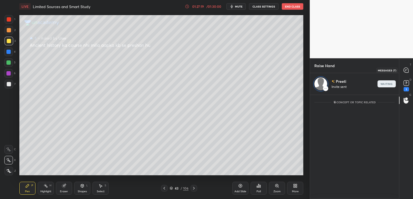
click at [405, 66] on div at bounding box center [406, 70] width 11 height 10
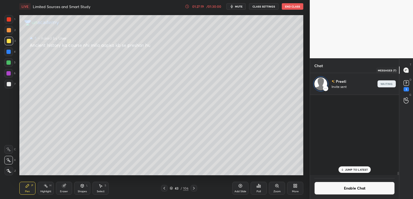
scroll to position [79, 87]
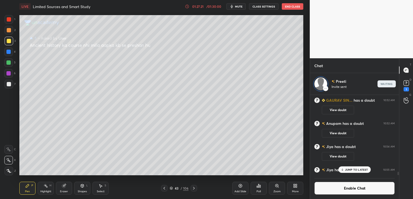
click at [356, 171] on div "JUMP TO LATEST" at bounding box center [354, 169] width 32 height 6
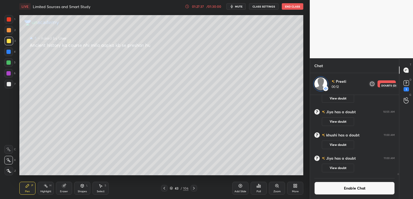
click at [406, 84] on rect at bounding box center [406, 82] width 5 height 5
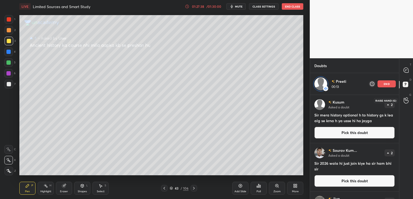
click at [407, 98] on icon at bounding box center [406, 100] width 5 height 6
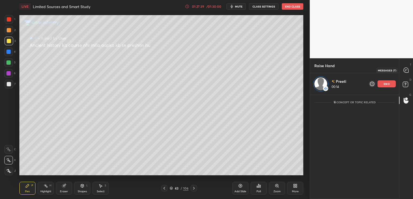
click at [405, 69] on icon at bounding box center [406, 70] width 5 height 5
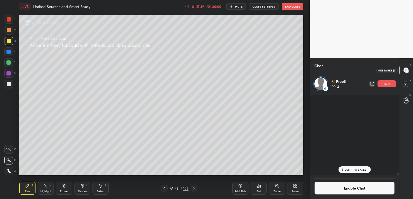
scroll to position [79, 87]
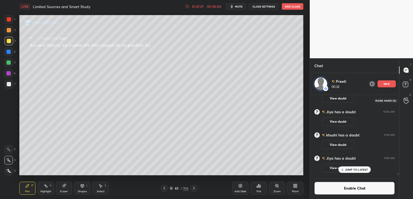
click at [406, 105] on div at bounding box center [406, 100] width 11 height 10
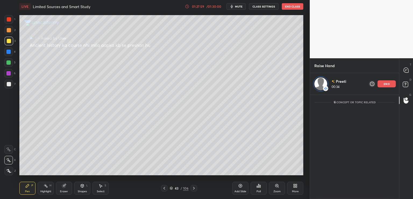
click at [394, 84] on div "end" at bounding box center [387, 83] width 18 height 7
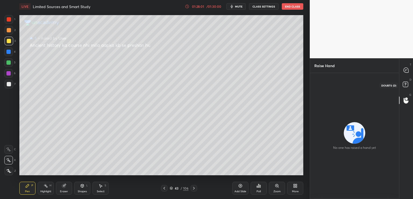
click at [405, 84] on icon at bounding box center [406, 84] width 2 height 2
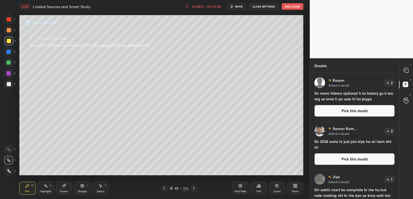
scroll to position [124, 87]
click at [406, 70] on icon at bounding box center [406, 70] width 2 height 0
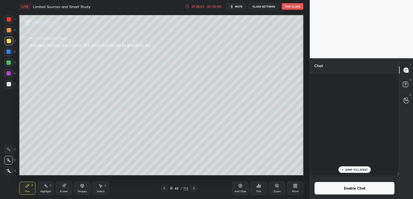
scroll to position [100, 87]
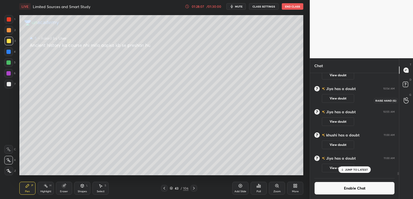
click at [406, 102] on icon at bounding box center [406, 100] width 5 height 6
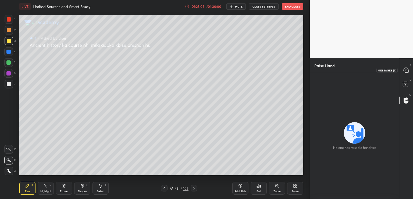
click at [405, 69] on icon at bounding box center [406, 70] width 5 height 5
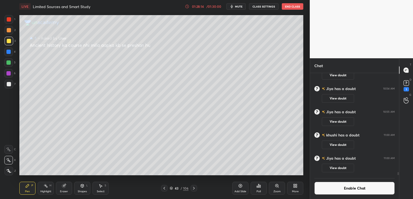
click at [292, 8] on button "End Class" at bounding box center [293, 6] width 22 height 6
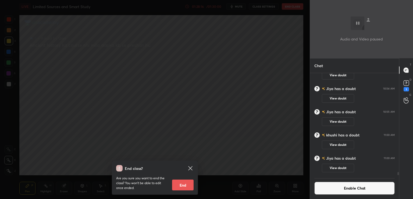
click at [183, 185] on button "End" at bounding box center [183, 184] width 22 height 11
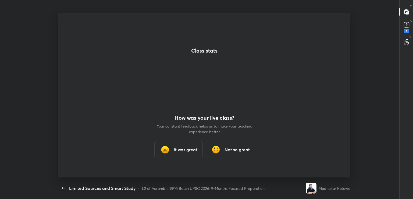
scroll to position [0, 0]
